Goal: Obtain resource: Download file/media

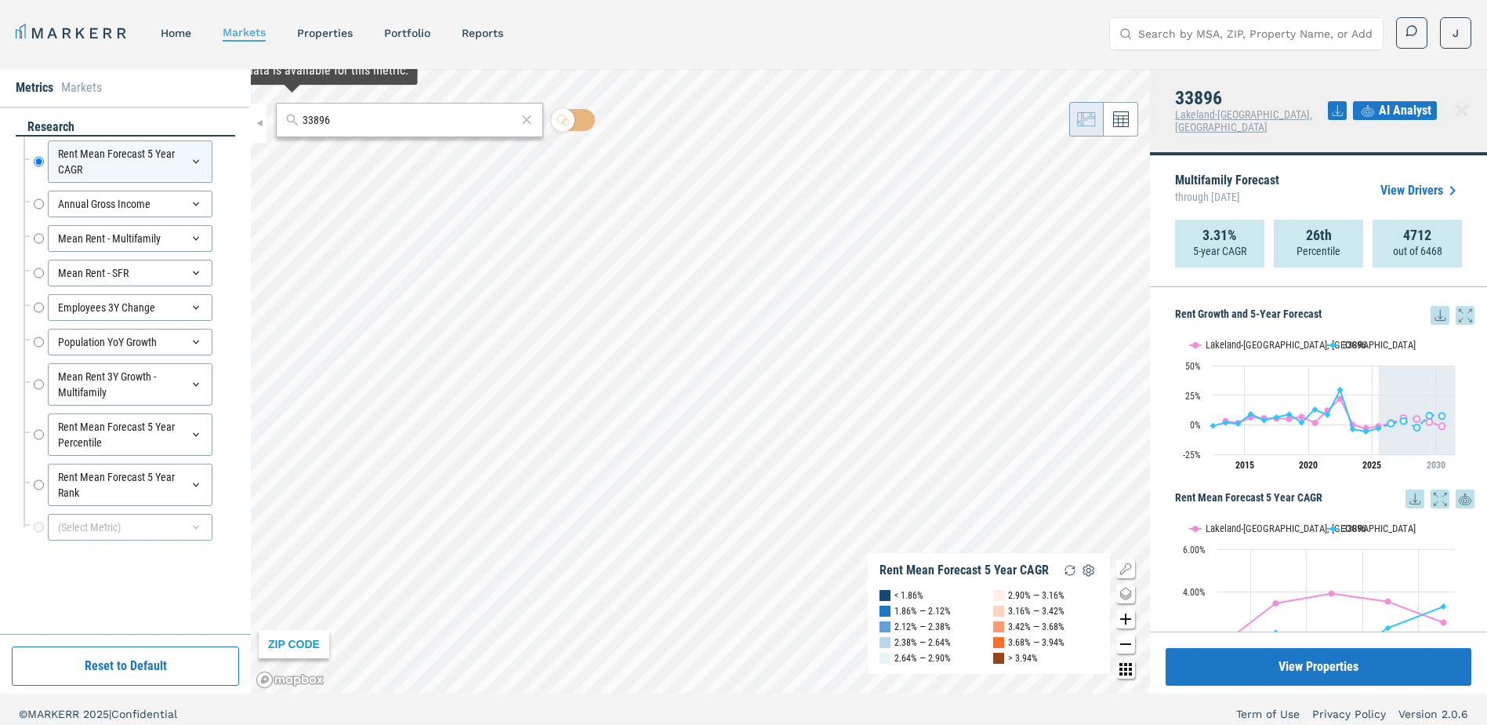
click at [347, 121] on input "33896" at bounding box center [410, 120] width 214 height 16
paste input "312"
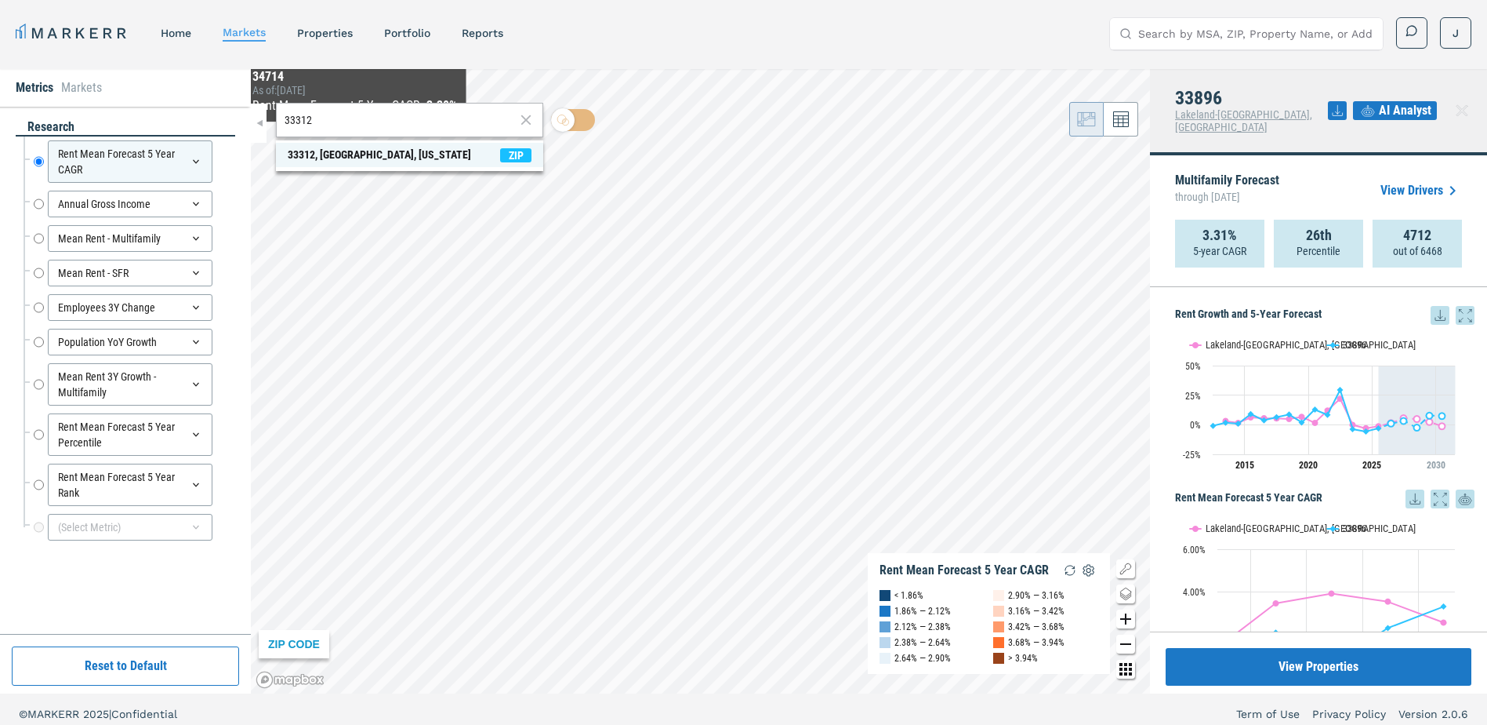
click at [355, 157] on div "33312, [GEOGRAPHIC_DATA], [US_STATE]" at bounding box center [379, 155] width 183 height 16
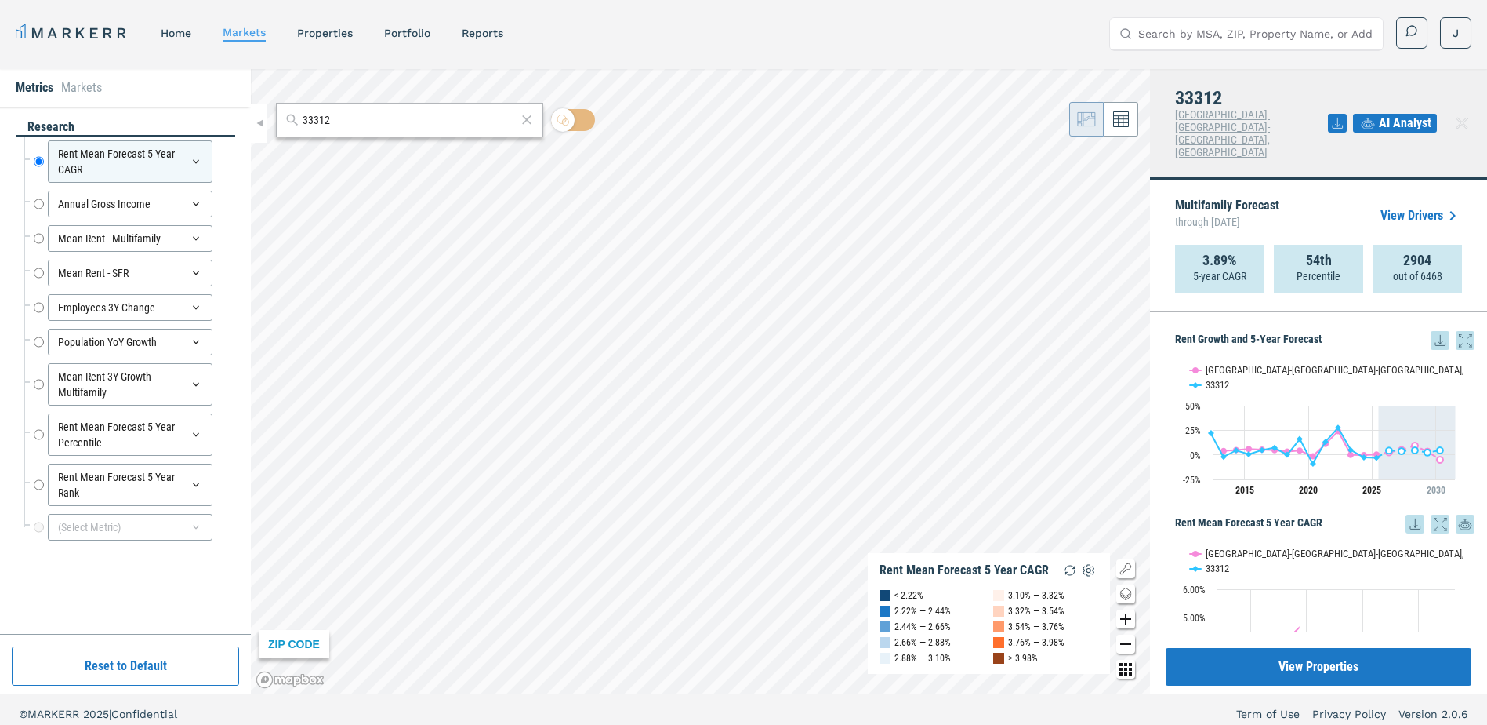
click at [1432, 331] on icon at bounding box center [1440, 340] width 19 height 19
click at [358, 117] on input "33312" at bounding box center [410, 120] width 214 height 16
paste input "484"
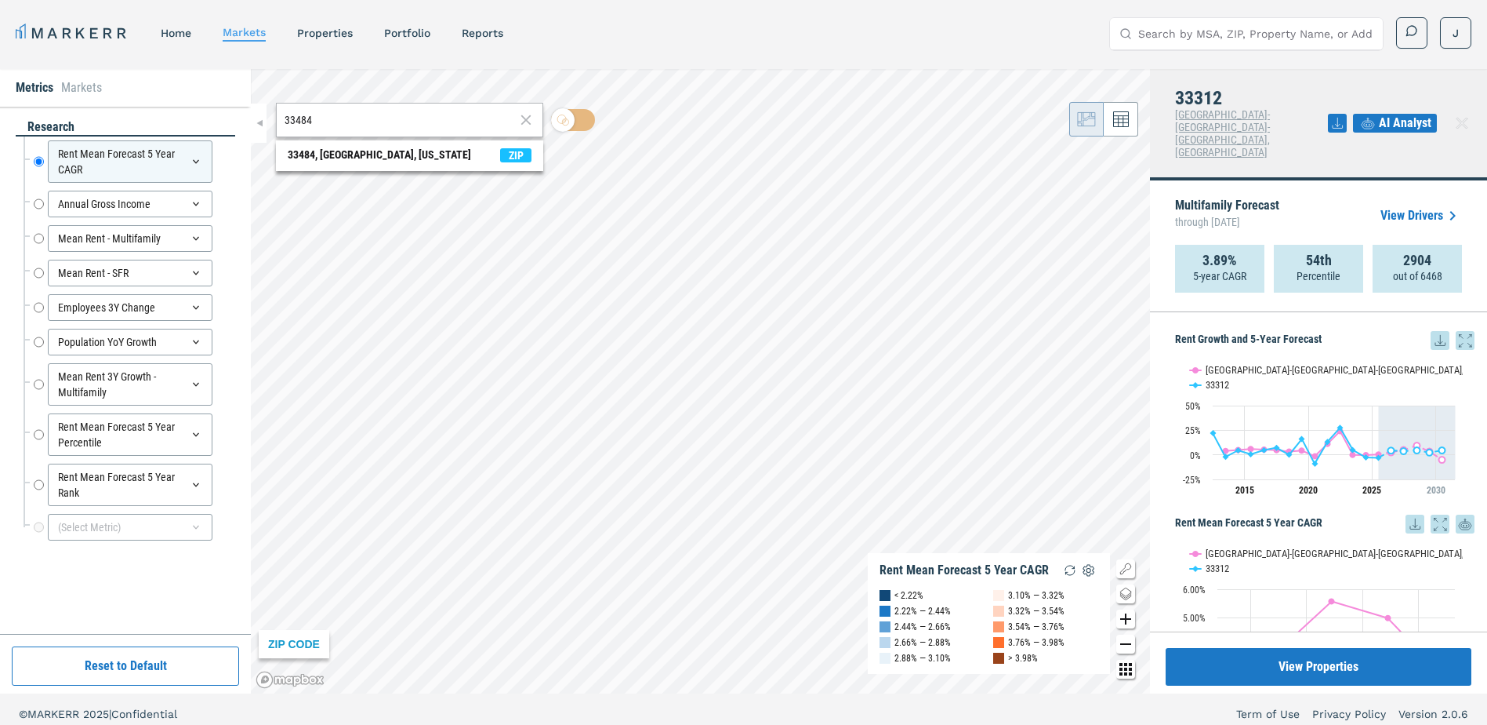
type input "33484"
click at [334, 158] on div "33484, [GEOGRAPHIC_DATA], [US_STATE]" at bounding box center [379, 155] width 183 height 16
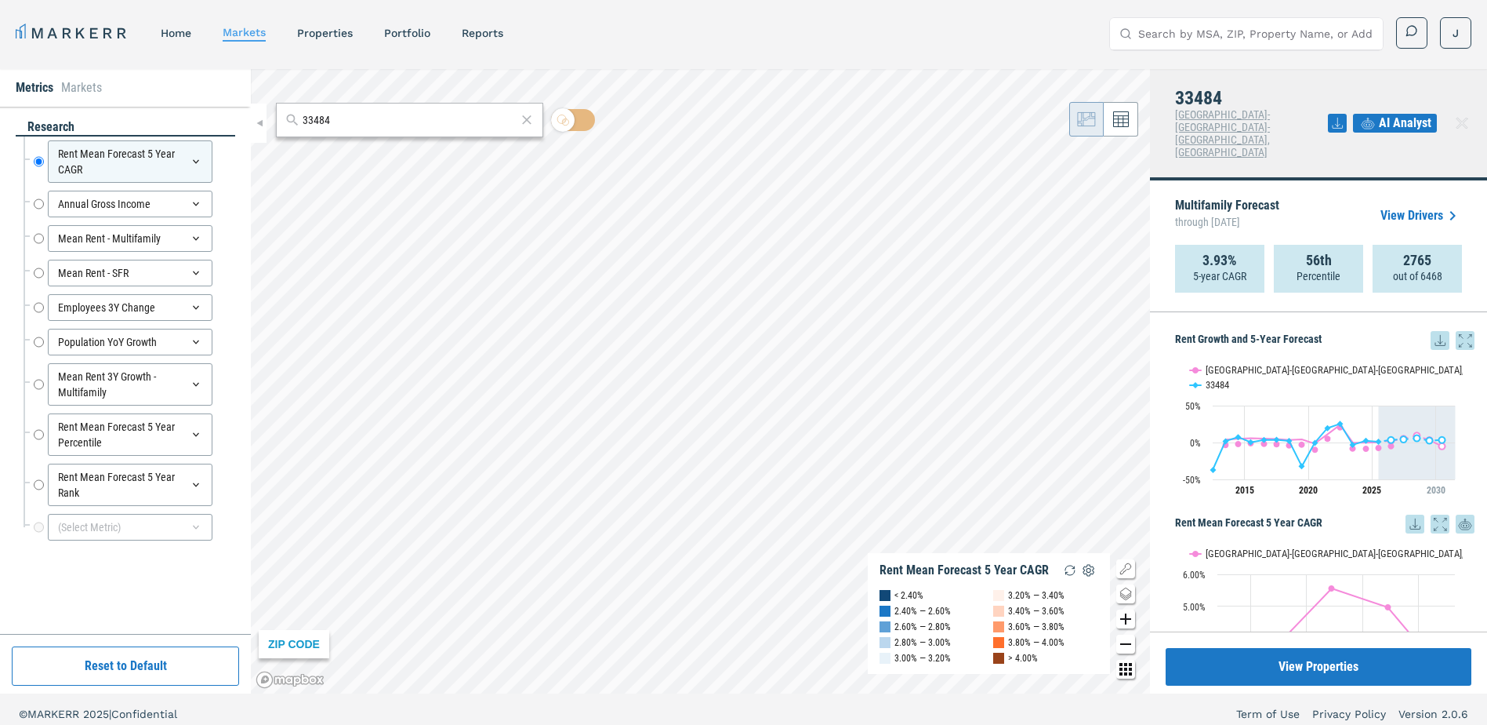
click at [1431, 331] on icon at bounding box center [1440, 340] width 19 height 19
